Goal: Task Accomplishment & Management: Manage account settings

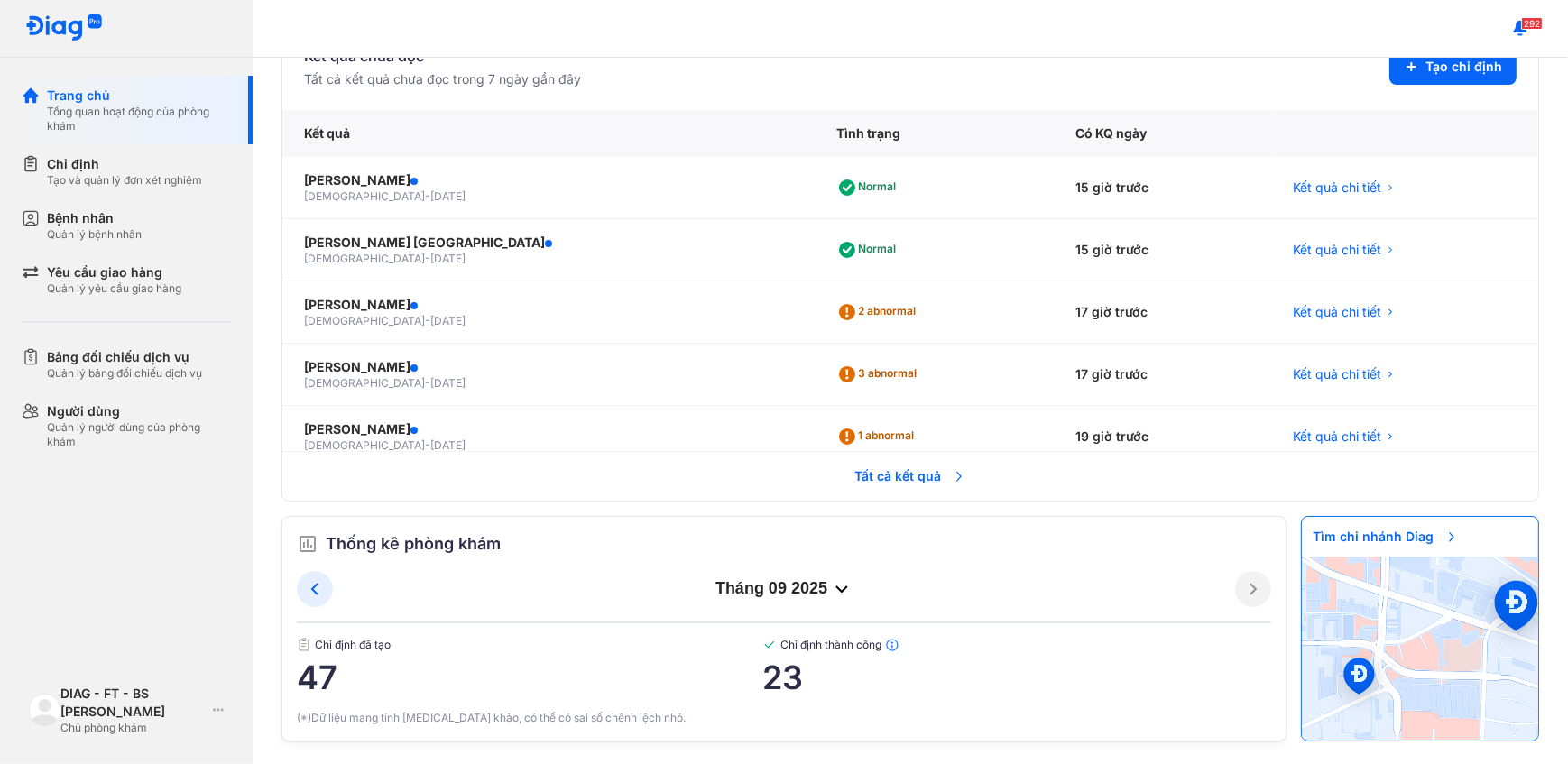
scroll to position [435, 0]
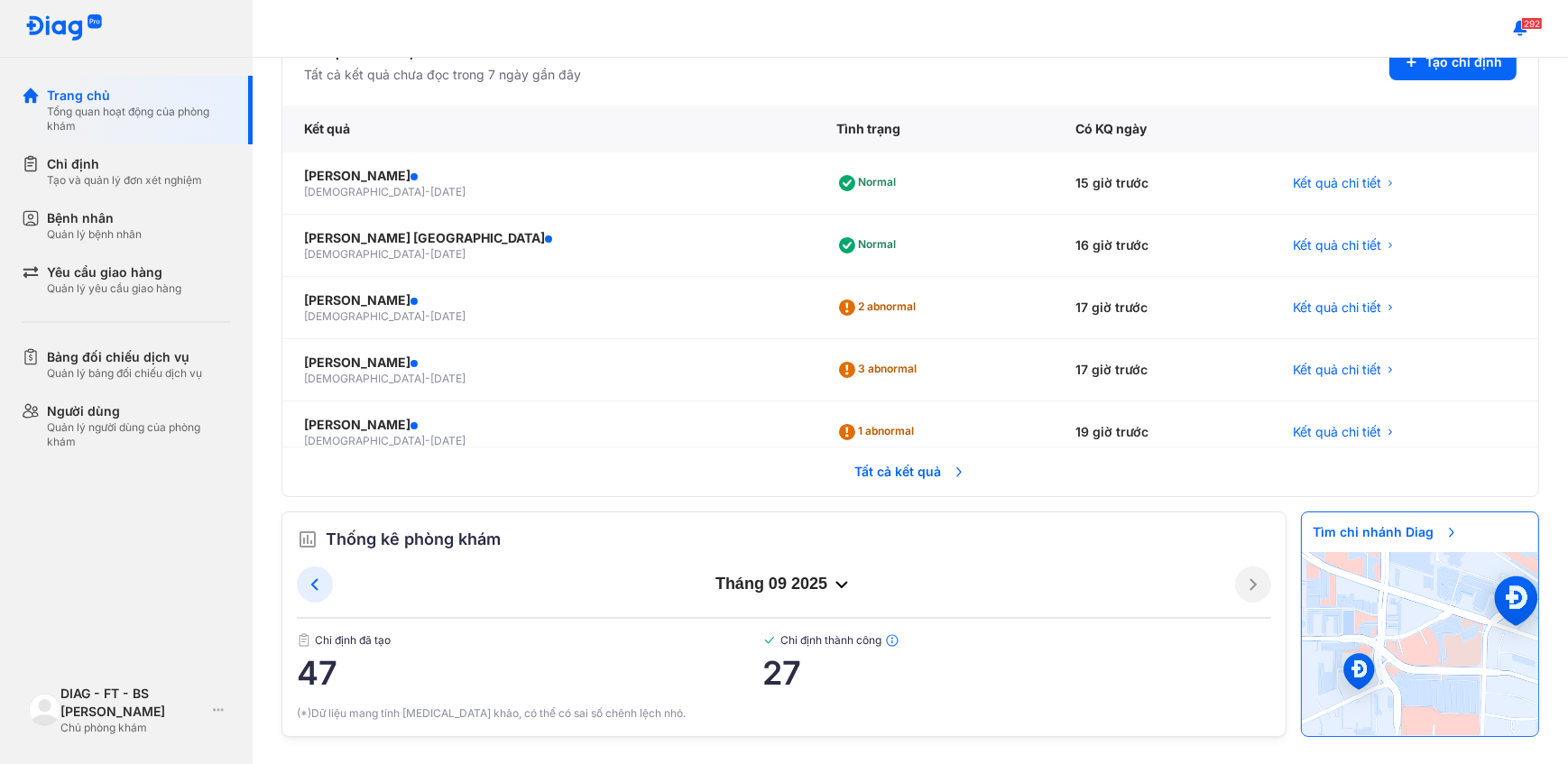
scroll to position [26, 0]
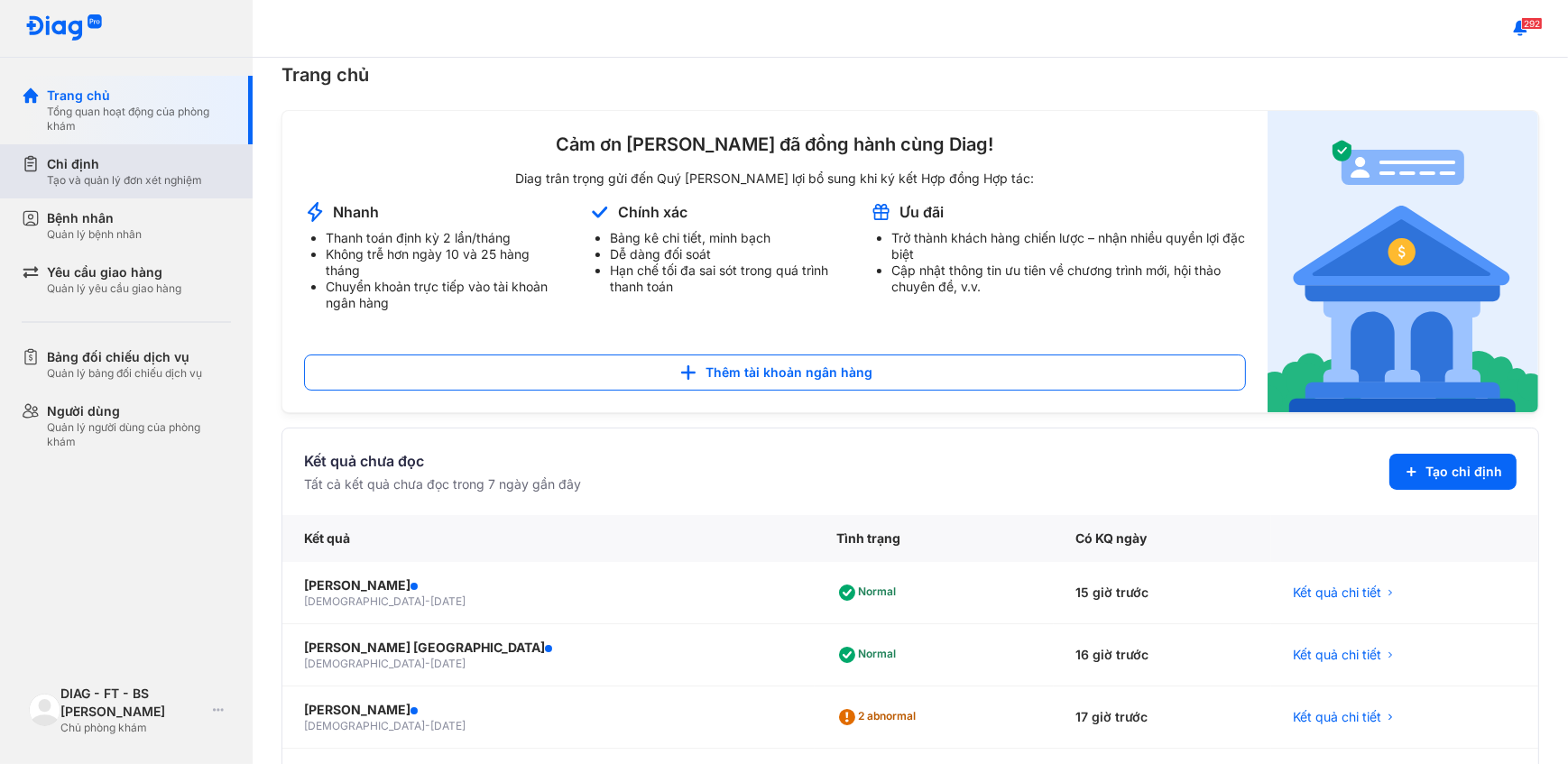
click at [72, 177] on div "Tạo và quản lý đơn xét nghiệm" at bounding box center [124, 180] width 155 height 15
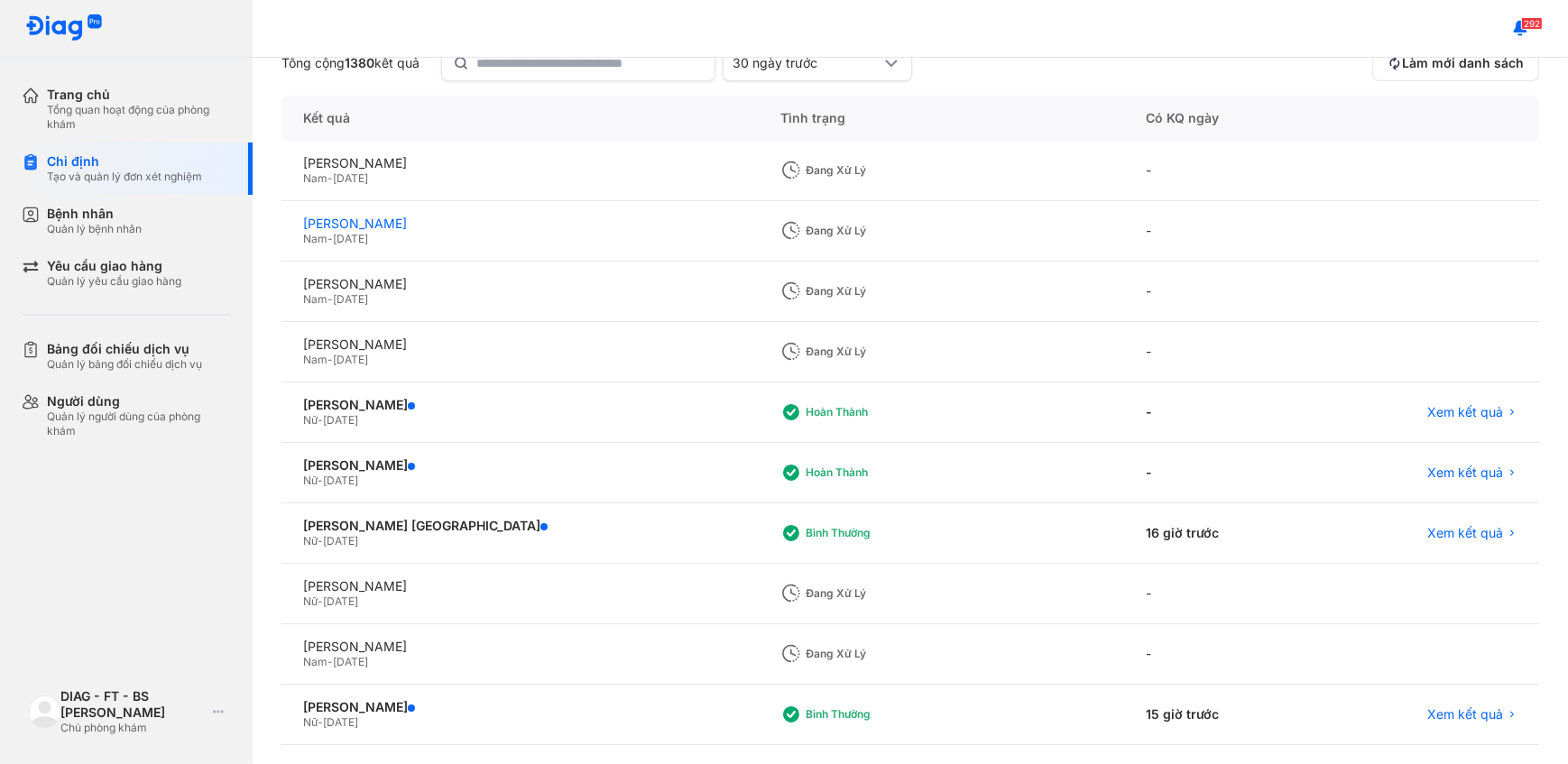
scroll to position [164, 0]
click at [1443, 530] on span "Xem kết quả" at bounding box center [1465, 532] width 76 height 16
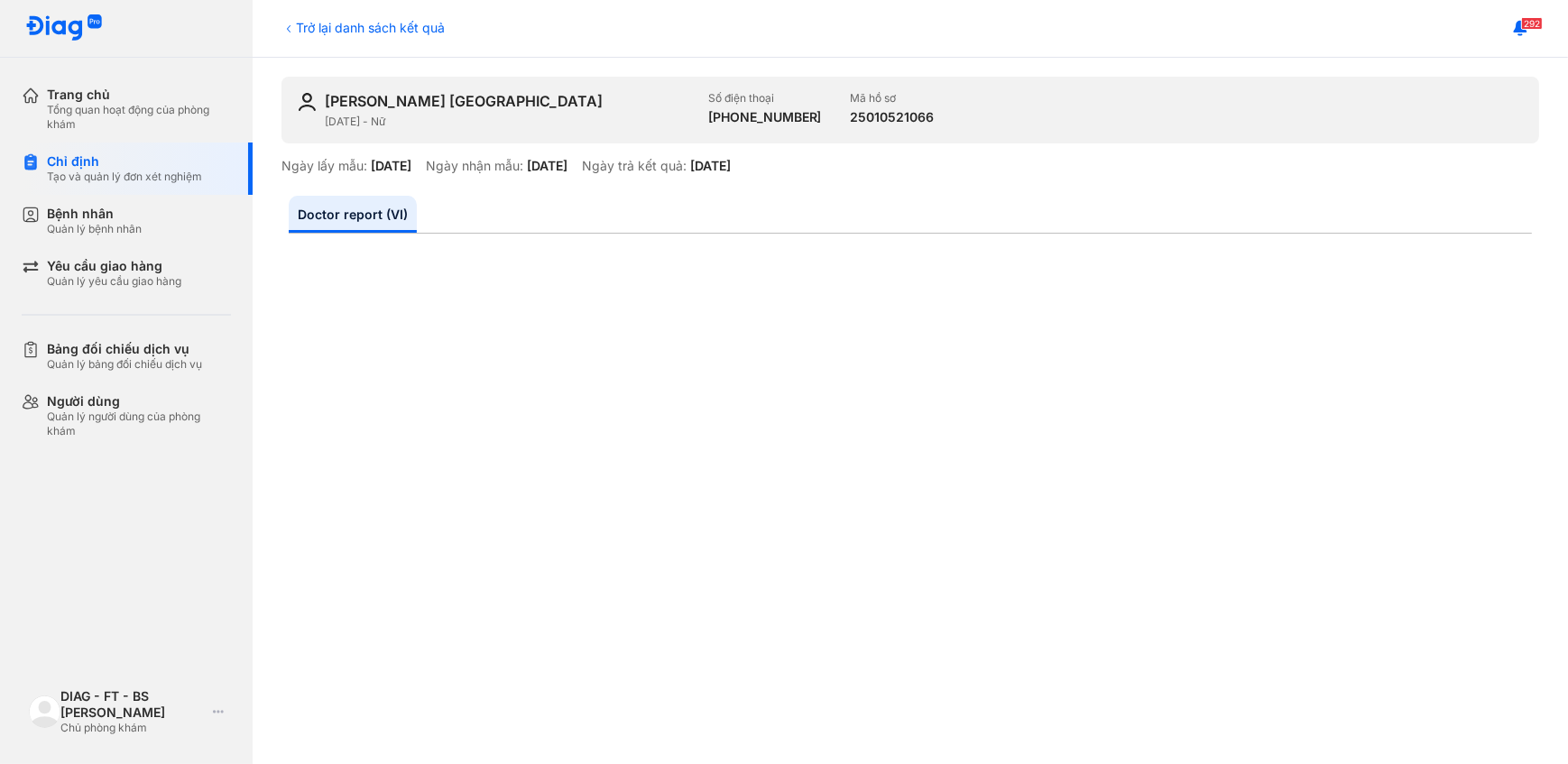
scroll to position [164, 0]
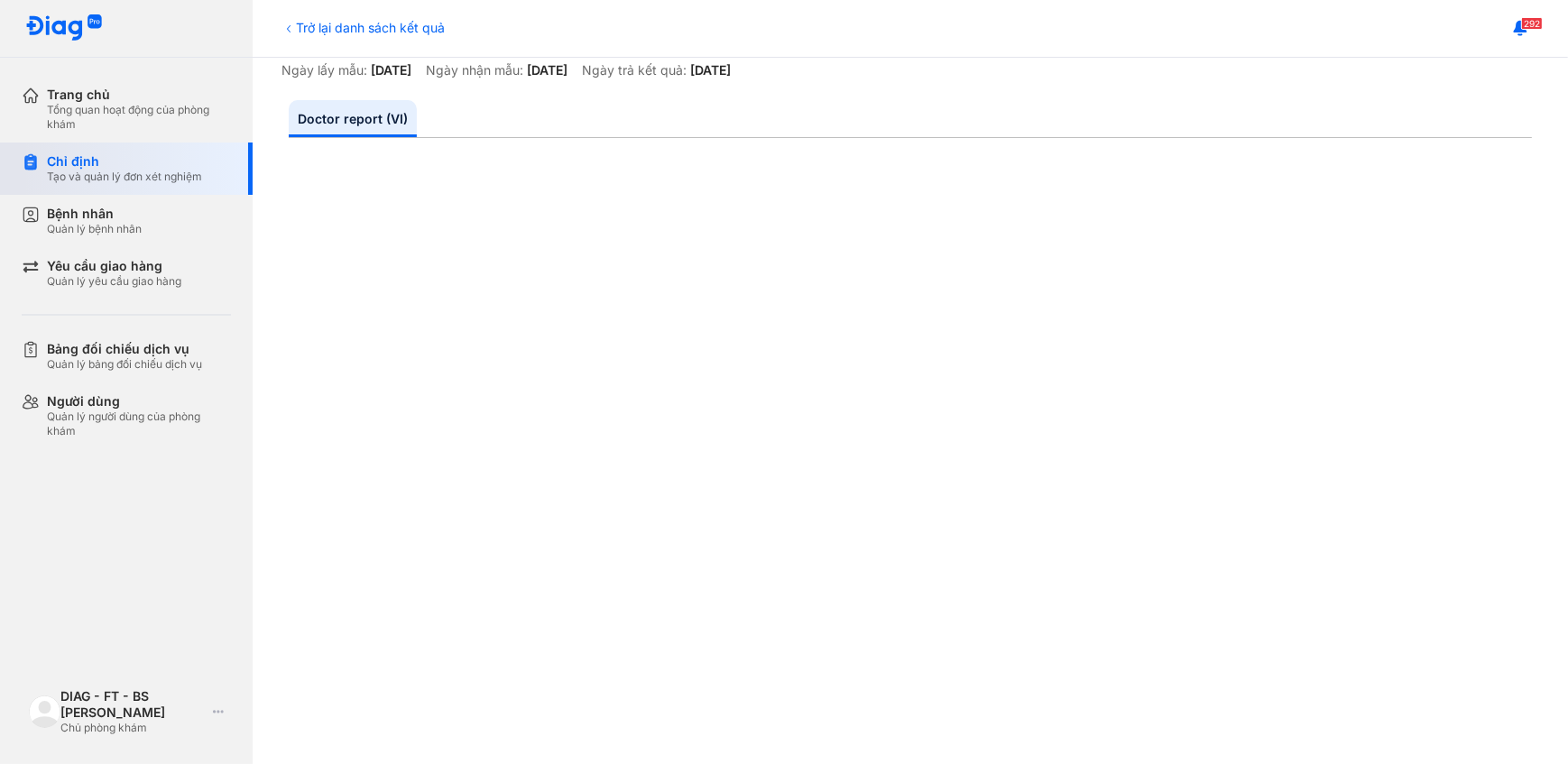
click at [124, 170] on div "Tạo và quản lý đơn xét nghiệm" at bounding box center [124, 176] width 155 height 15
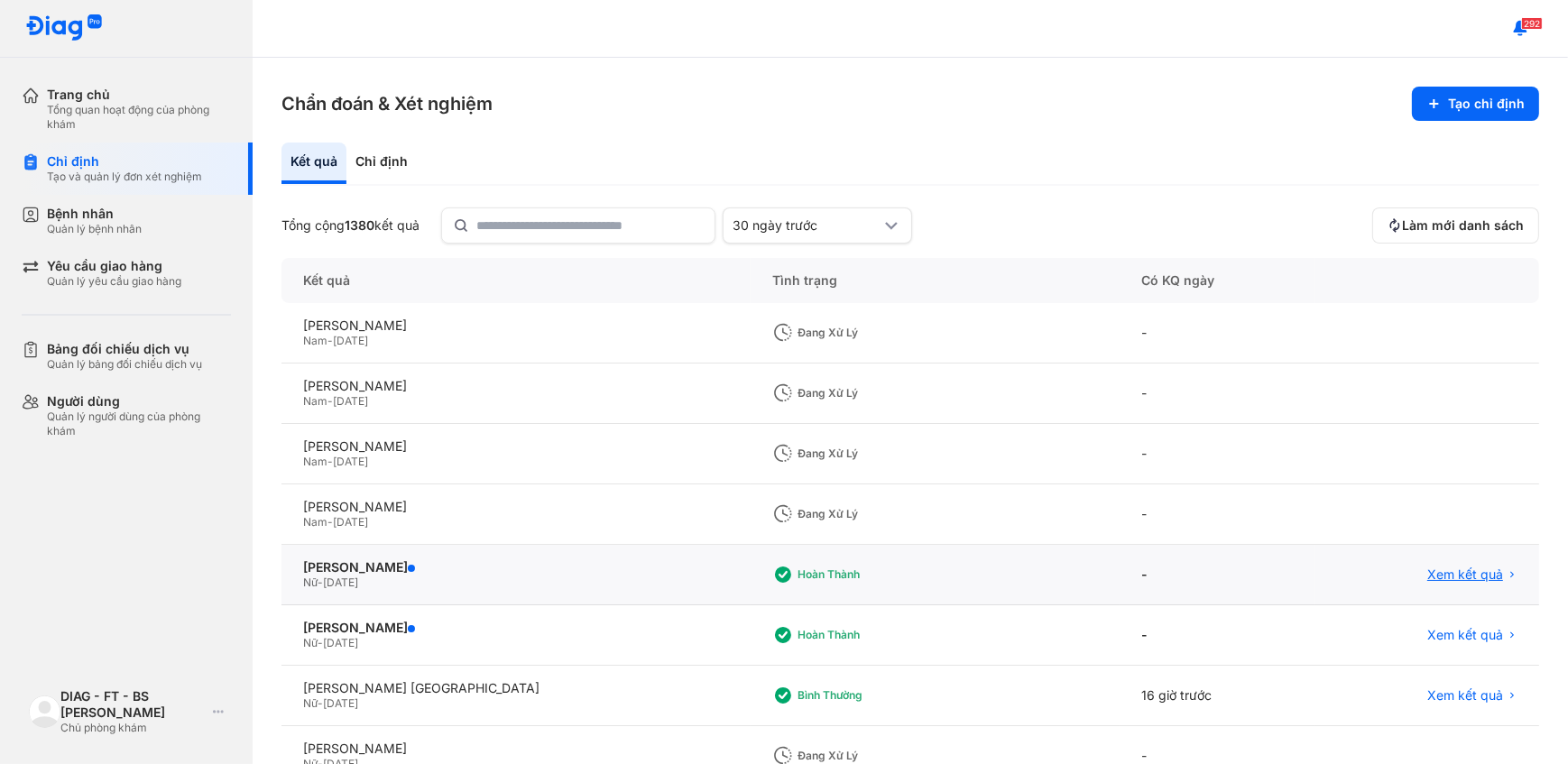
click at [1427, 578] on span "Xem kết quả" at bounding box center [1465, 575] width 76 height 16
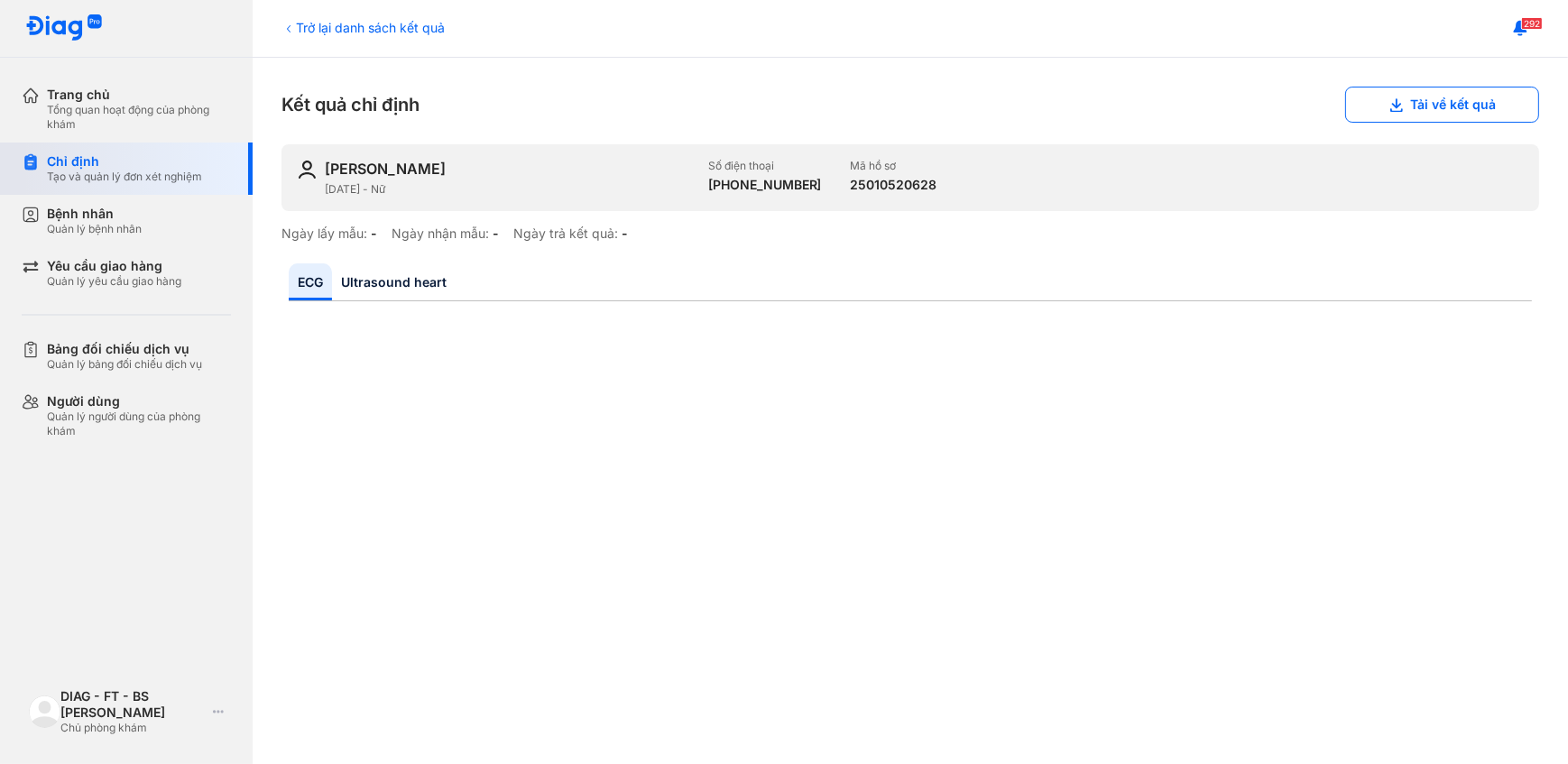
click at [125, 172] on div "Tạo và quản lý đơn xét nghiệm" at bounding box center [124, 176] width 155 height 15
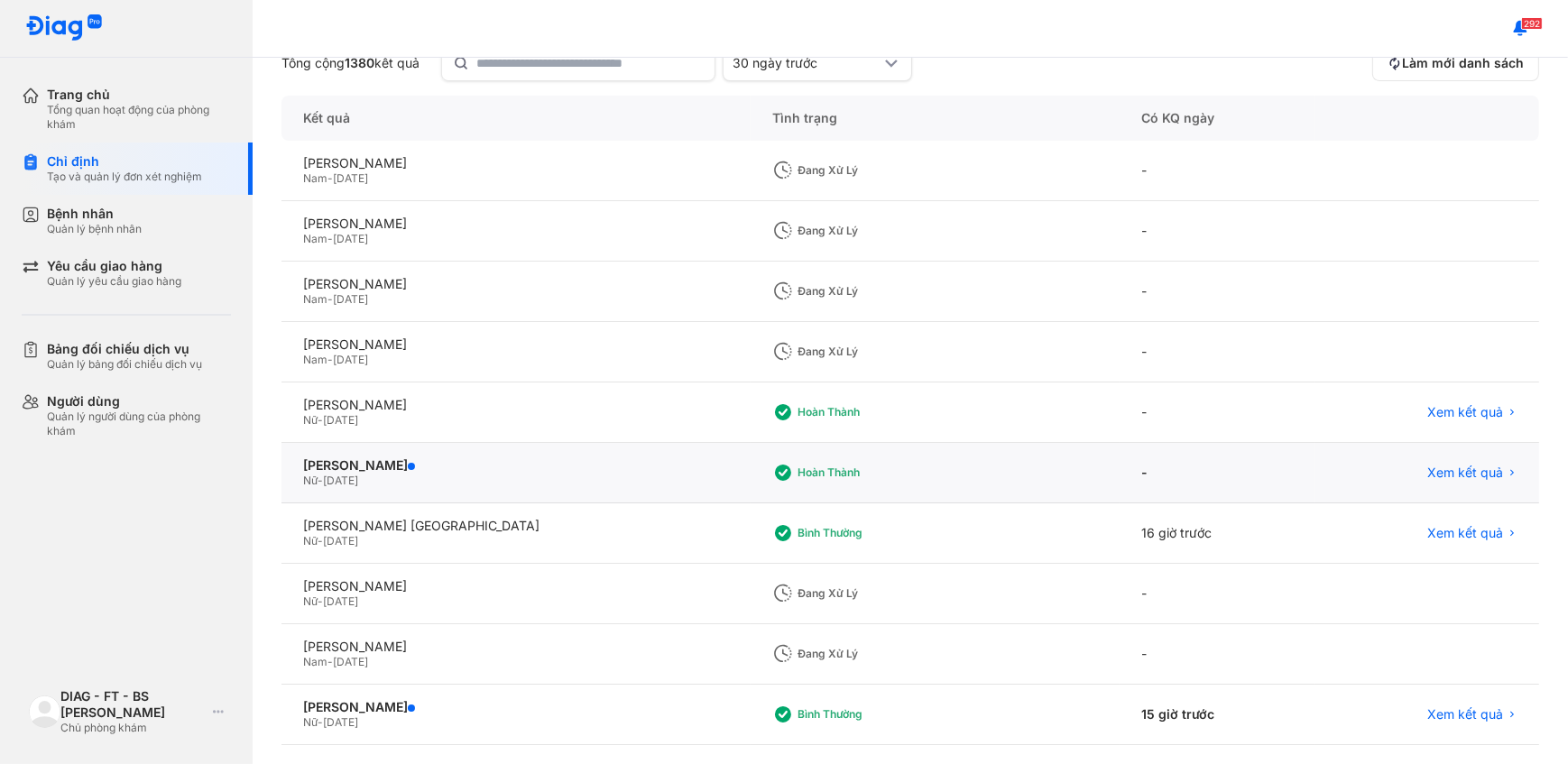
scroll to position [164, 0]
click at [1434, 409] on span "Xem kết quả" at bounding box center [1465, 411] width 76 height 16
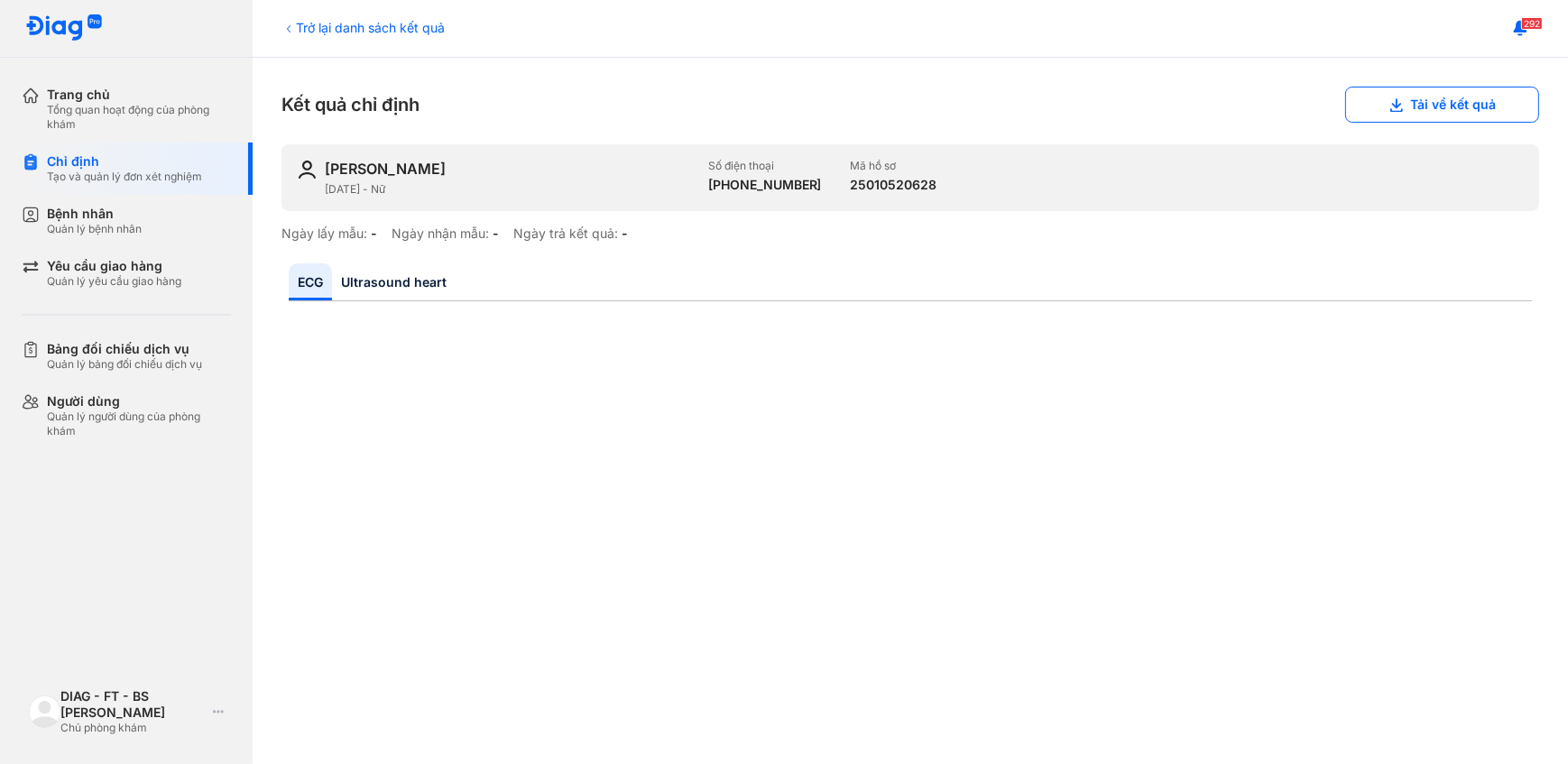
scroll to position [81, 0]
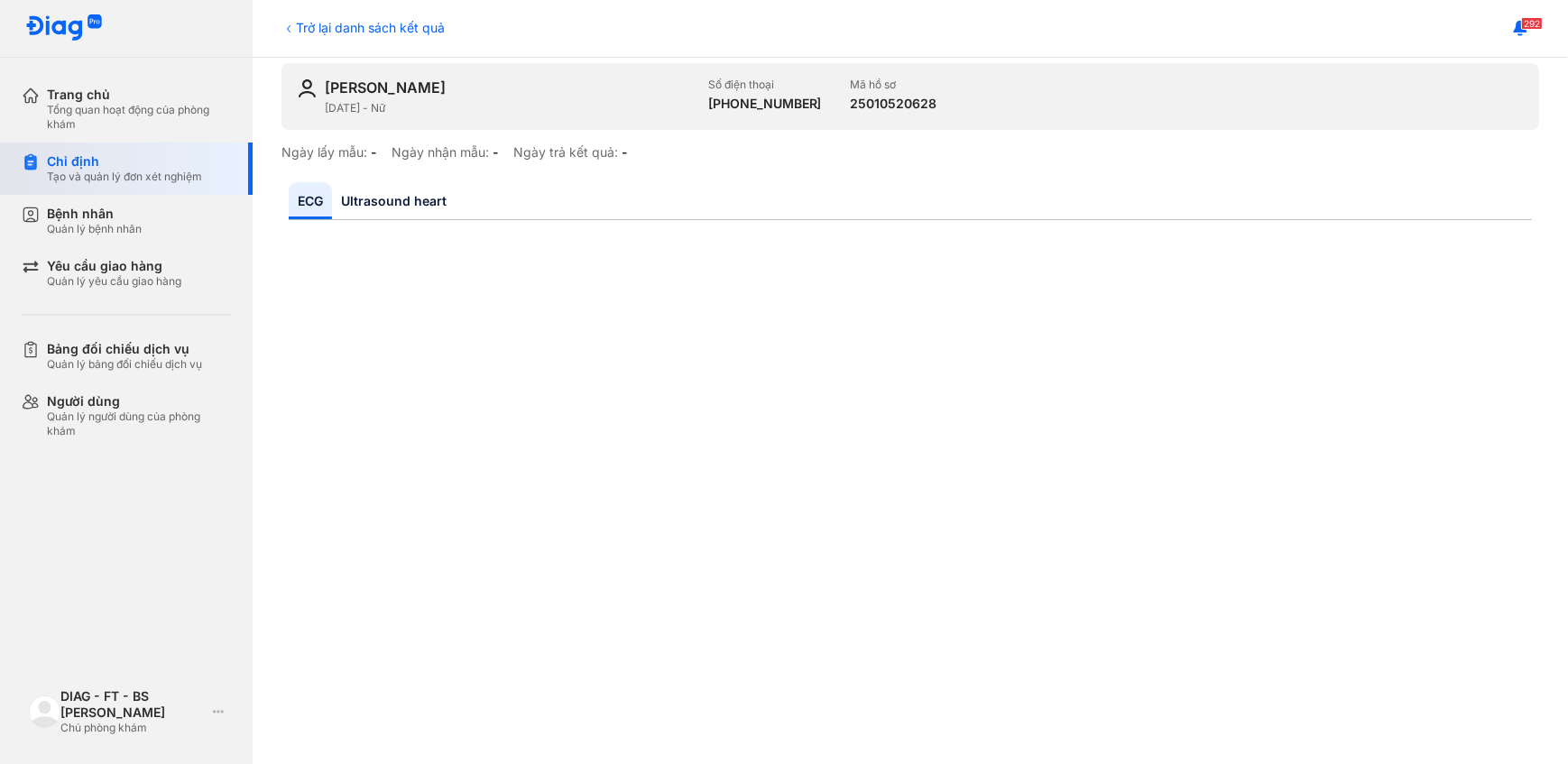
click at [72, 165] on div "Chỉ định" at bounding box center [124, 162] width 155 height 16
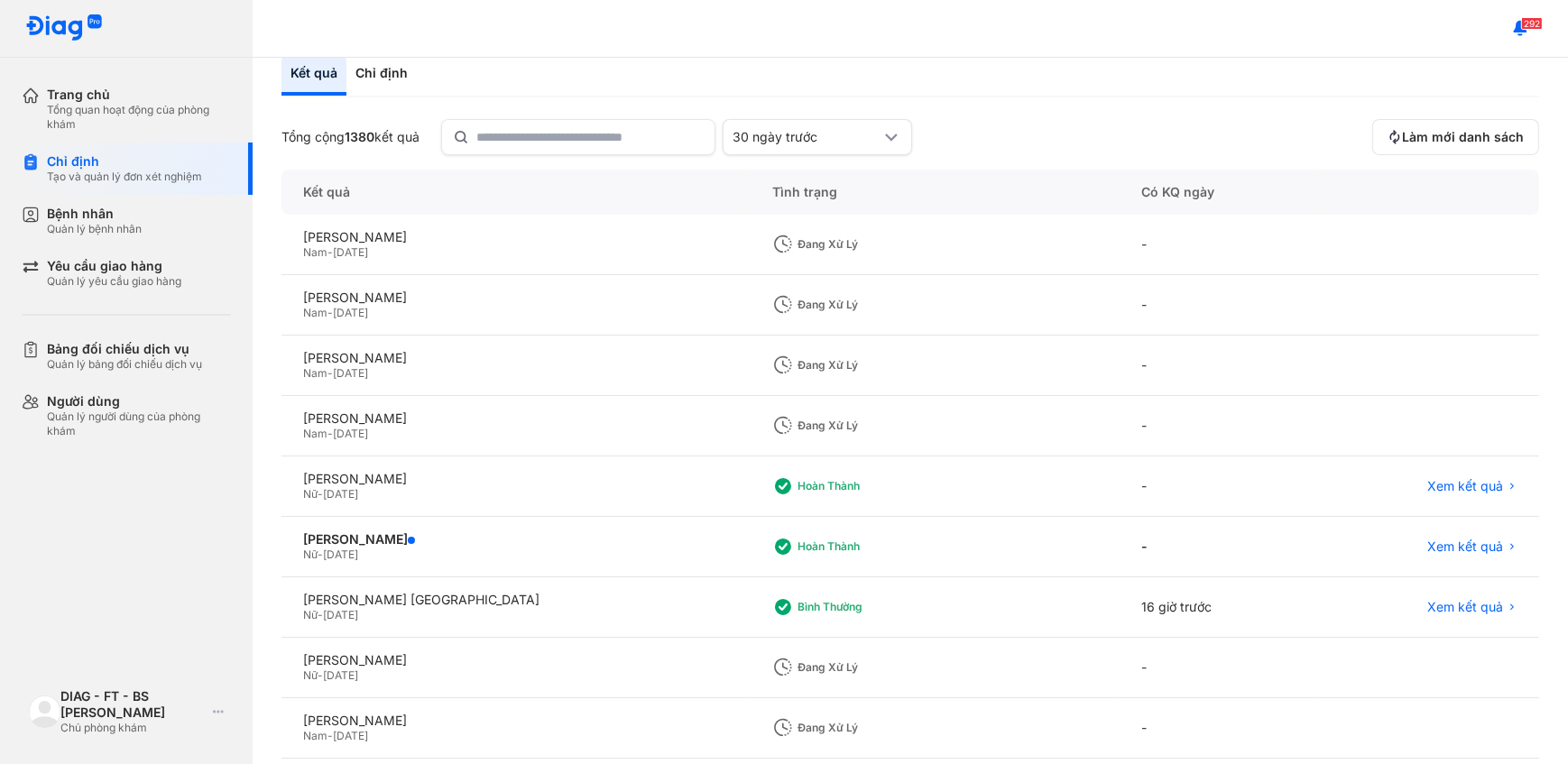
scroll to position [164, 0]
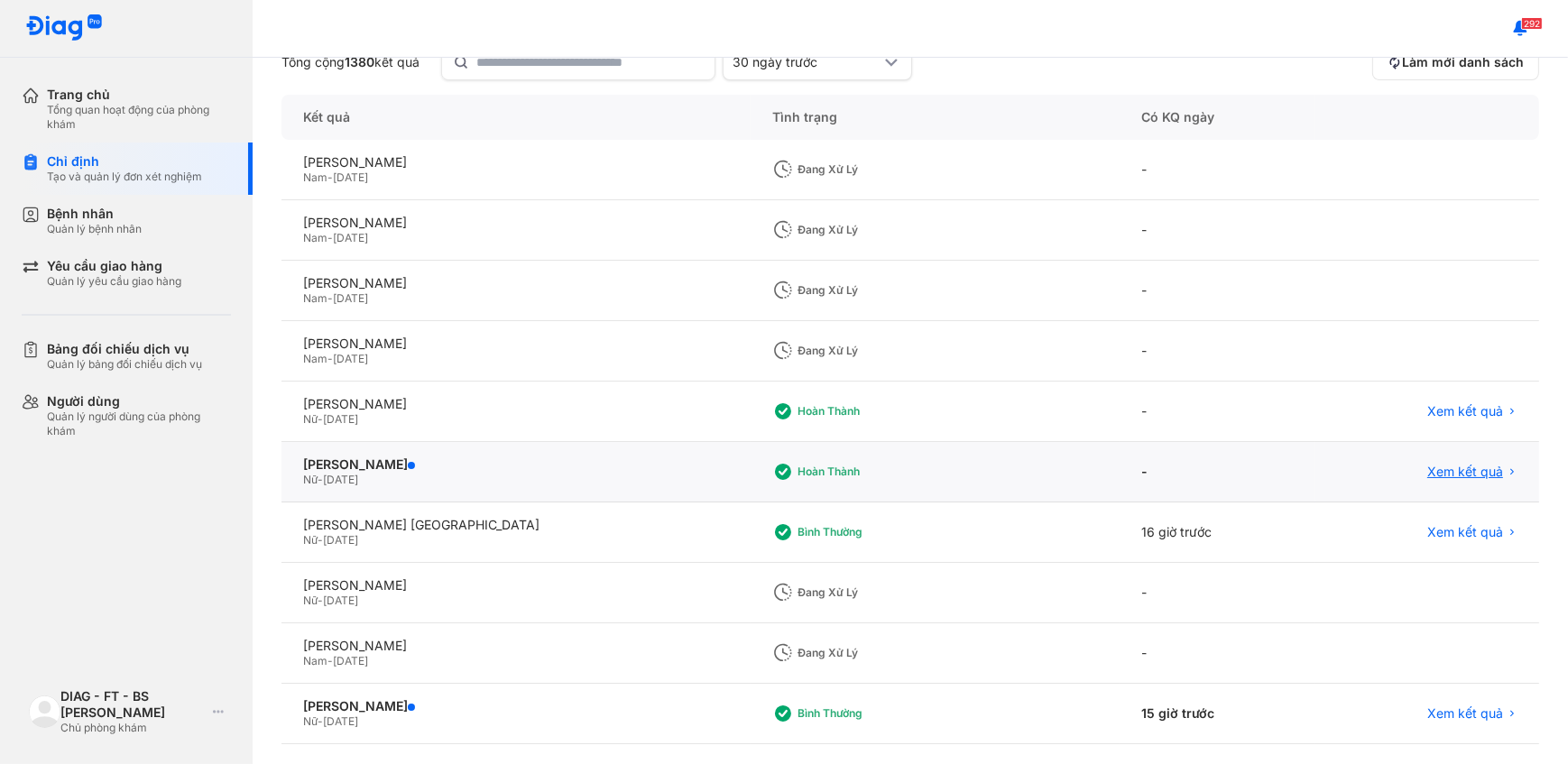
click at [1462, 468] on span "Xem kết quả" at bounding box center [1465, 471] width 76 height 16
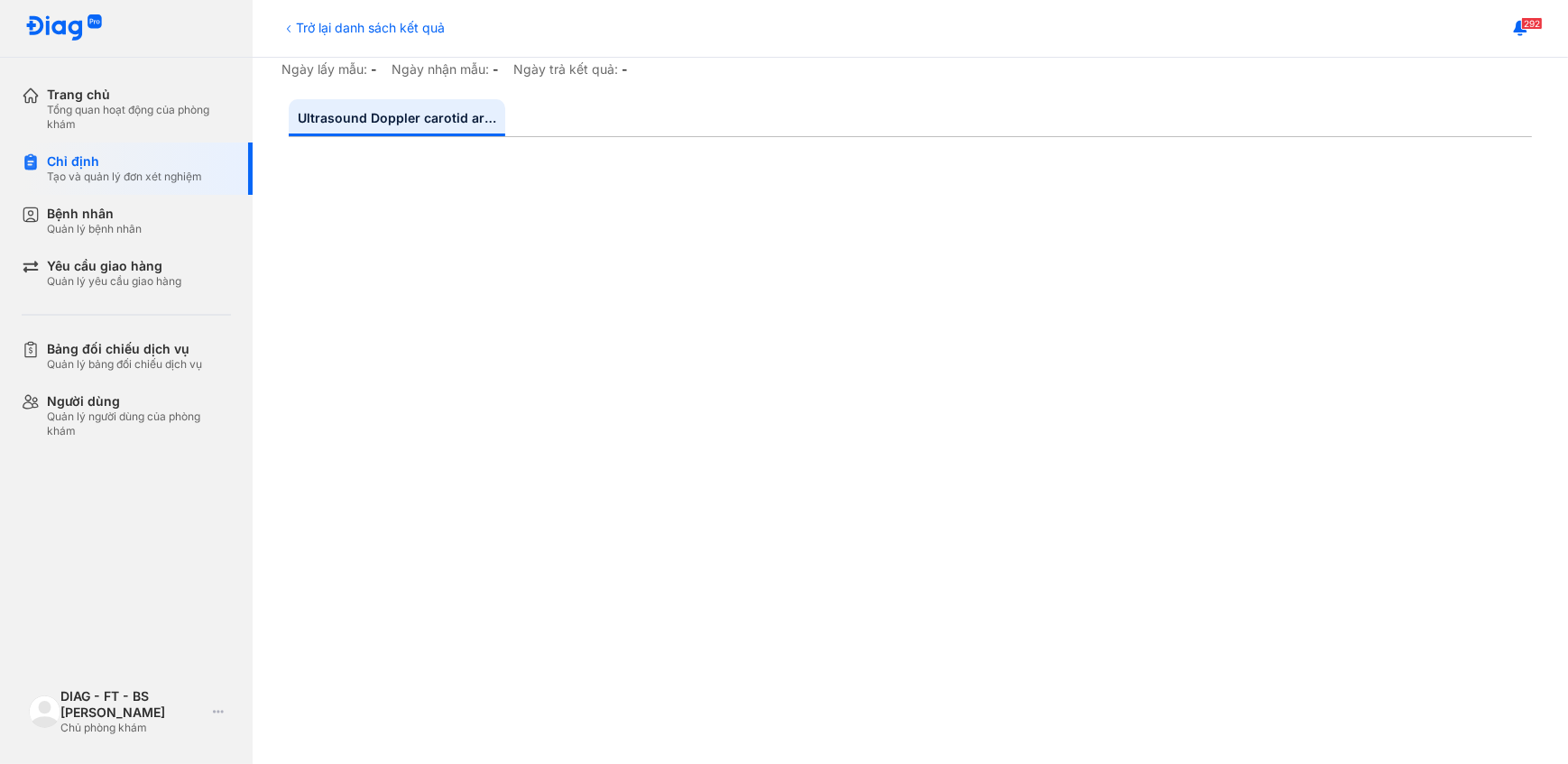
scroll to position [164, 0]
click at [74, 156] on div "Chỉ định" at bounding box center [124, 162] width 155 height 16
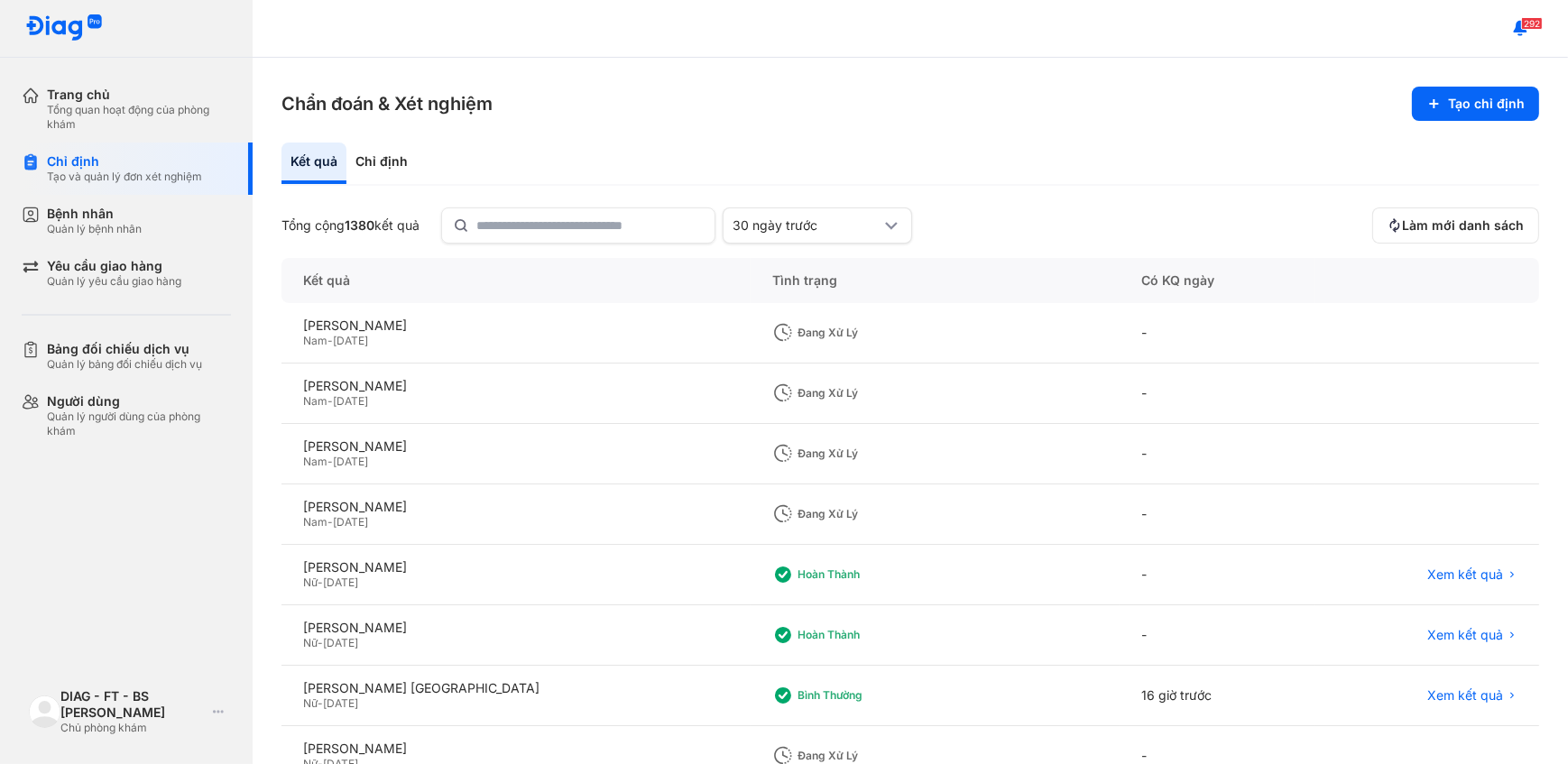
scroll to position [235, 0]
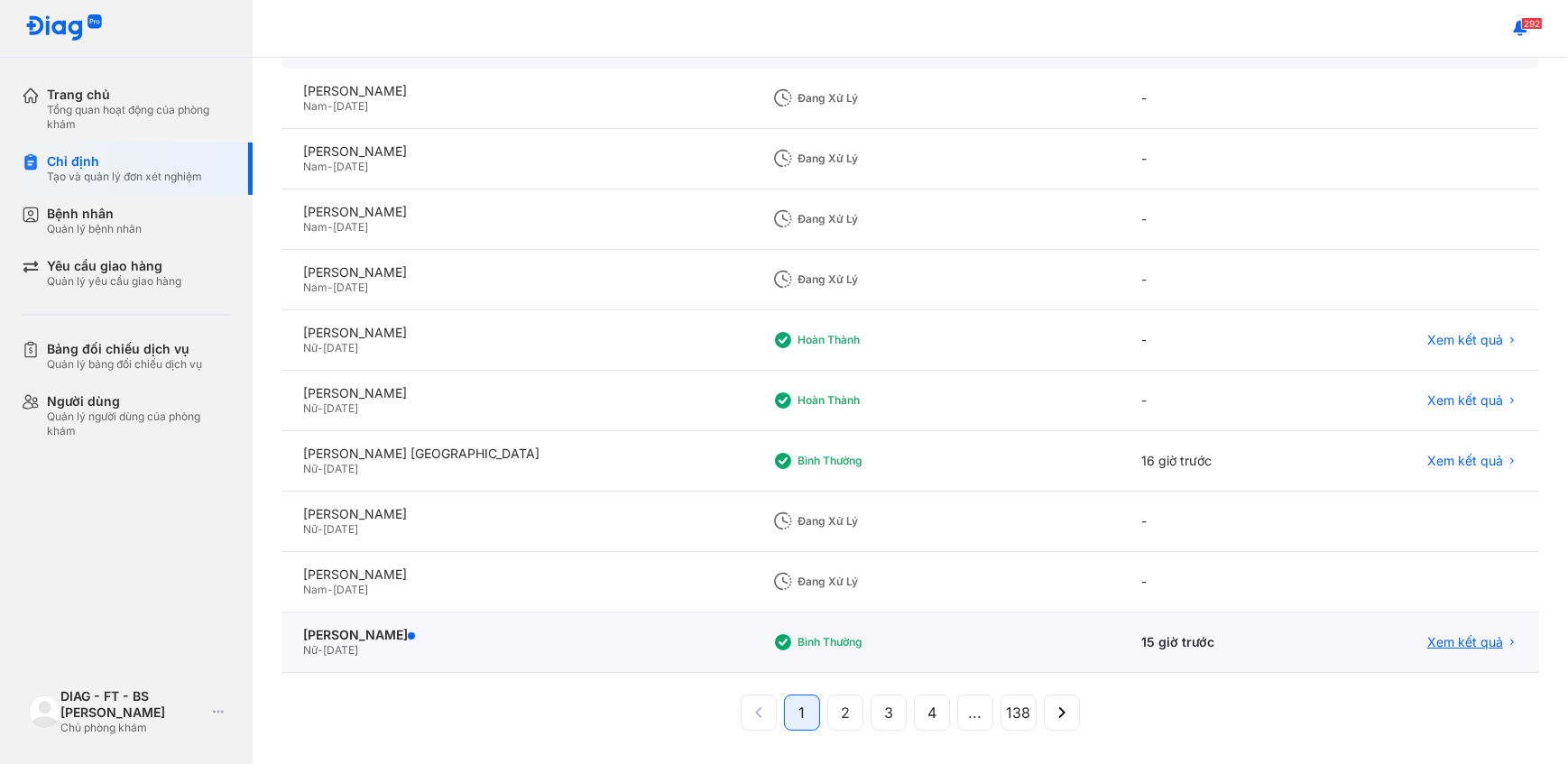
click at [1462, 640] on span "Xem kết quả" at bounding box center [1465, 642] width 76 height 16
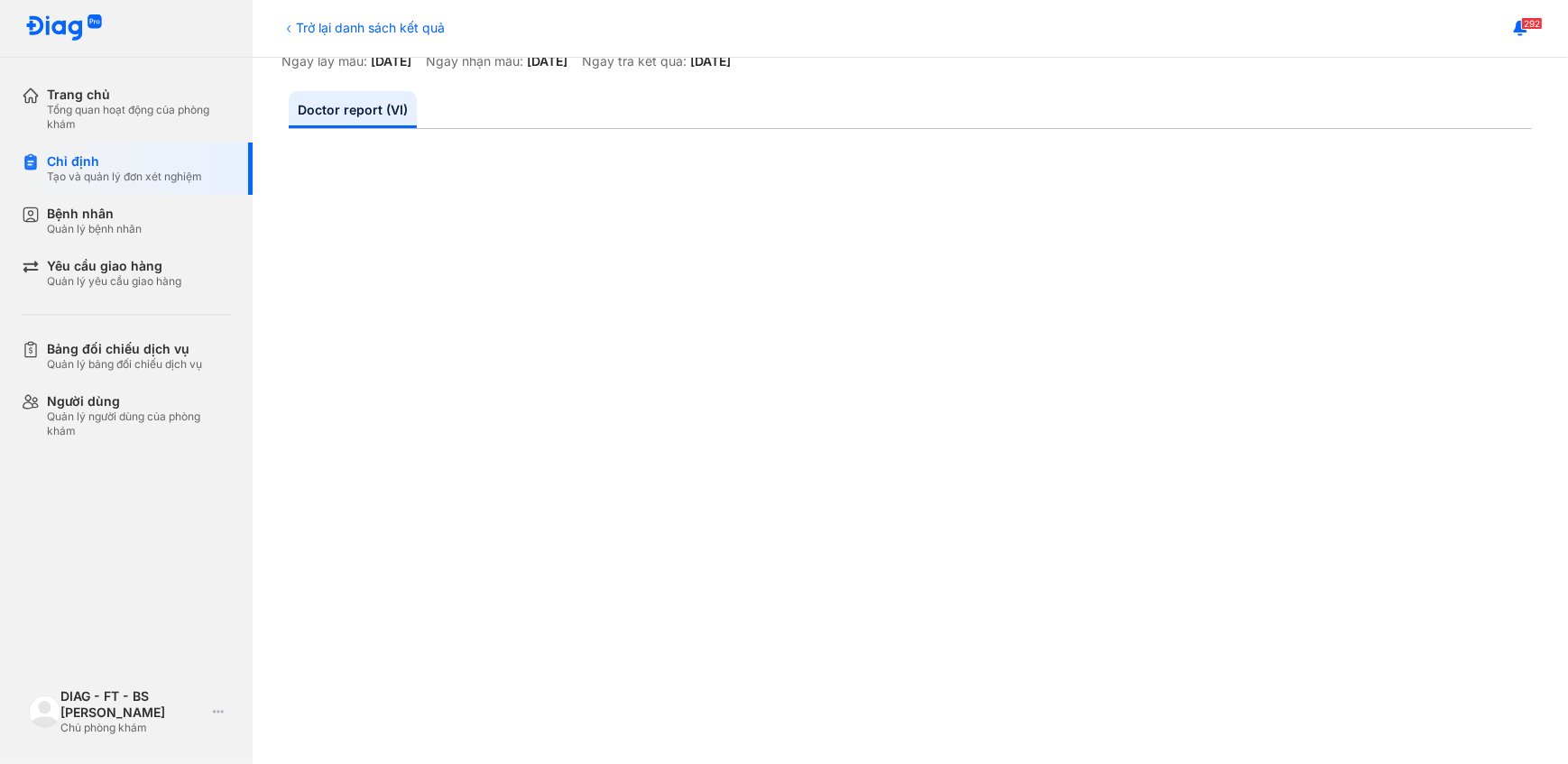
scroll to position [245, 0]
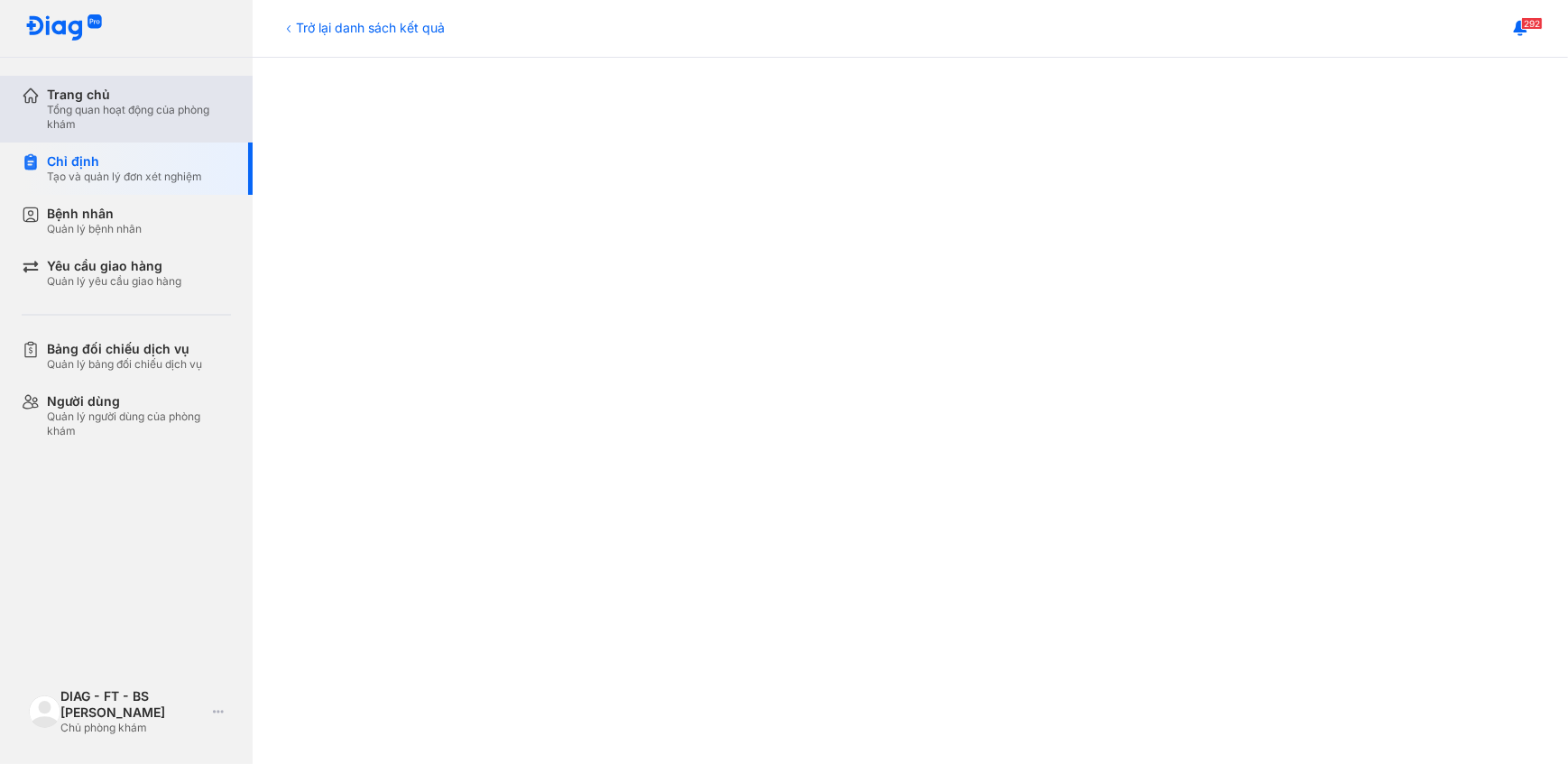
click at [91, 81] on div "Trang chủ Tổng quan hoạt động của phòng khám" at bounding box center [137, 109] width 231 height 67
